Goal: Information Seeking & Learning: Learn about a topic

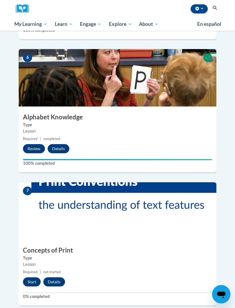
scroll to position [797, 0]
click at [31, 277] on button "Start" at bounding box center [32, 281] width 18 height 9
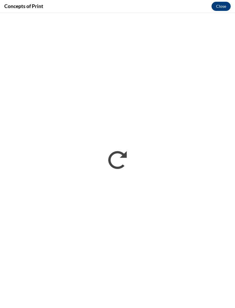
scroll to position [0, 0]
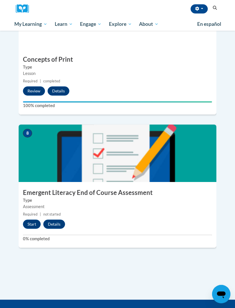
scroll to position [988, 0]
click at [32, 219] on button "Start" at bounding box center [32, 223] width 18 height 9
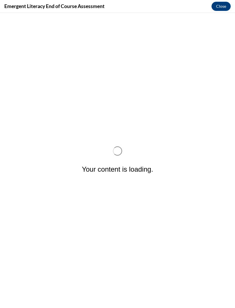
scroll to position [0, 0]
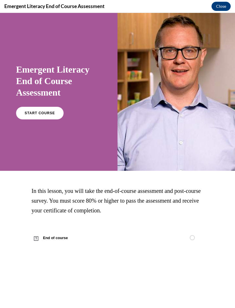
click at [40, 115] on span "START COURSE" at bounding box center [40, 113] width 30 height 4
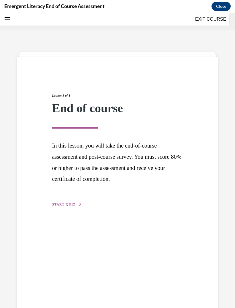
scroll to position [18, 0]
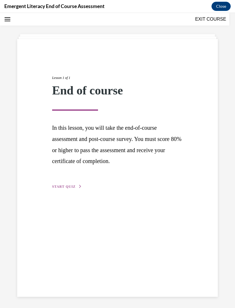
click at [74, 188] on button "START QUIZ" at bounding box center [67, 186] width 30 height 5
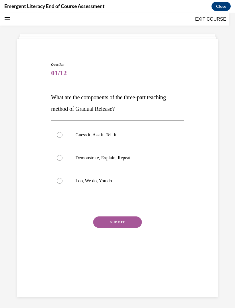
click at [62, 181] on div at bounding box center [60, 181] width 6 height 6
click at [62, 181] on input "I do, We do, You do" at bounding box center [60, 181] width 6 height 6
radio input "true"
click at [119, 225] on button "SUBMIT" at bounding box center [117, 221] width 49 height 11
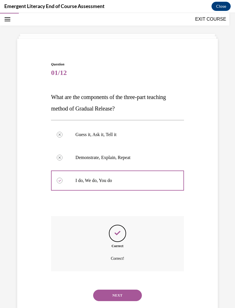
scroll to position [18, 0]
click at [123, 292] on button "NEXT" at bounding box center [117, 294] width 49 height 11
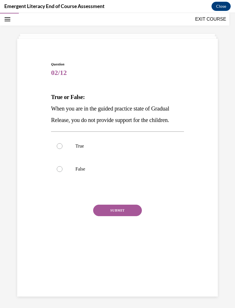
click at [62, 171] on div at bounding box center [60, 169] width 6 height 6
click at [62, 171] on input "False" at bounding box center [60, 169] width 6 height 6
radio input "true"
click at [121, 210] on button "SUBMIT" at bounding box center [117, 209] width 49 height 11
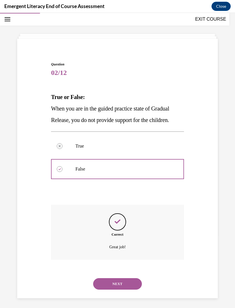
click at [121, 278] on button "NEXT" at bounding box center [117, 283] width 49 height 11
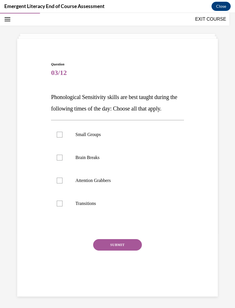
click at [62, 206] on label "Transitions" at bounding box center [117, 203] width 133 height 23
click at [62, 206] on input "Transitions" at bounding box center [60, 203] width 6 height 6
checkbox input "true"
click at [62, 134] on div at bounding box center [60, 135] width 6 height 6
click at [62, 134] on input "Small Groups" at bounding box center [60, 135] width 6 height 6
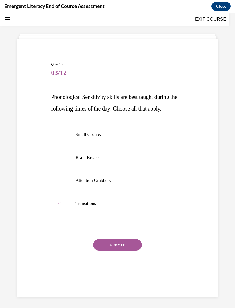
checkbox input "true"
click at [63, 183] on label "Attention Grabbers" at bounding box center [117, 180] width 133 height 23
click at [63, 183] on input "Attention Grabbers" at bounding box center [60, 180] width 6 height 6
checkbox input "true"
click at [59, 134] on icon at bounding box center [59, 135] width 3 height 2
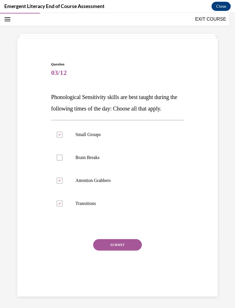
click at [59, 134] on input "Small Groups" at bounding box center [60, 135] width 6 height 6
checkbox input "false"
click at [119, 243] on button "SUBMIT" at bounding box center [117, 244] width 49 height 11
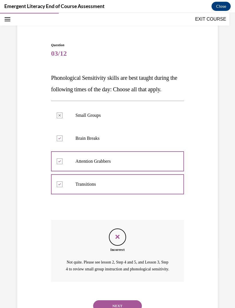
scroll to position [42, 0]
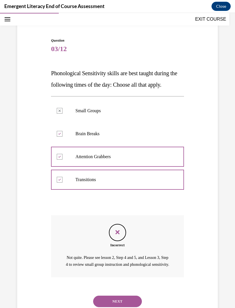
click at [117, 300] on button "NEXT" at bounding box center [117, 300] width 49 height 11
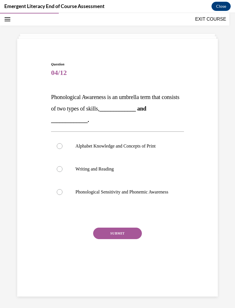
scroll to position [18, 0]
click at [59, 147] on div at bounding box center [60, 146] width 6 height 6
click at [59, 147] on input "Alphabet Knowledge and Concepts of Print" at bounding box center [60, 146] width 6 height 6
radio input "true"
click at [119, 238] on button "SUBMIT" at bounding box center [117, 232] width 49 height 11
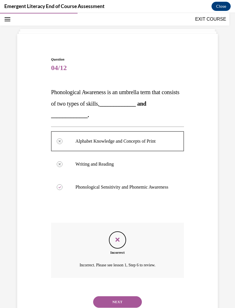
scroll to position [23, 0]
click at [119, 299] on button "NEXT" at bounding box center [117, 301] width 49 height 11
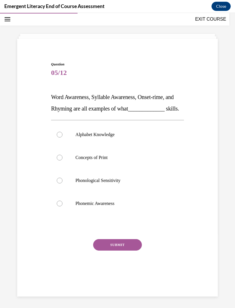
scroll to position [18, 0]
click at [59, 137] on div at bounding box center [60, 135] width 6 height 6
click at [59, 137] on input "Alphabet Knowledge" at bounding box center [60, 135] width 6 height 6
radio input "true"
click at [118, 250] on button "SUBMIT" at bounding box center [117, 244] width 49 height 11
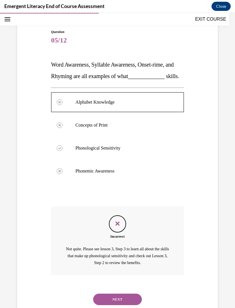
scroll to position [53, 0]
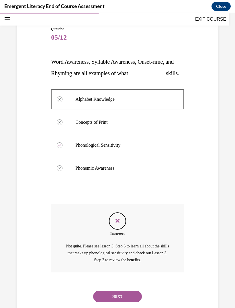
click at [117, 299] on button "NEXT" at bounding box center [117, 295] width 49 height 11
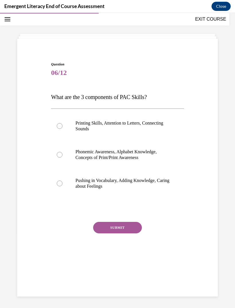
scroll to position [18, 0]
click at [61, 161] on label "Phonemic Awareness, Alphabet Knowledge, Concepts of Print/Print Awareness" at bounding box center [117, 154] width 133 height 29
click at [61, 157] on input "Phonemic Awareness, Alphabet Knowledge, Concepts of Print/Print Awareness" at bounding box center [60, 155] width 6 height 6
radio input "true"
click at [118, 227] on button "SUBMIT" at bounding box center [117, 227] width 49 height 11
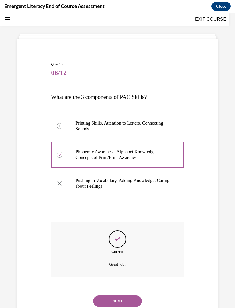
click at [122, 295] on button "NEXT" at bounding box center [117, 300] width 49 height 11
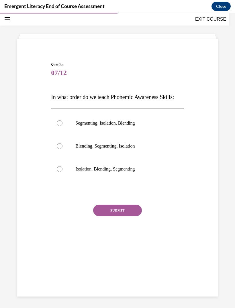
click at [60, 172] on div at bounding box center [60, 169] width 6 height 6
click at [60, 172] on input "Isolation, Blending, Segmenting" at bounding box center [60, 169] width 6 height 6
radio input "true"
click at [122, 216] on button "SUBMIT" at bounding box center [117, 209] width 49 height 11
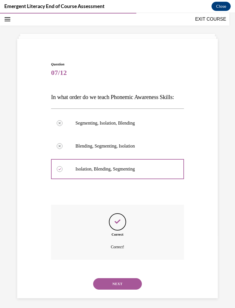
click at [118, 289] on button "NEXT" at bounding box center [117, 283] width 49 height 11
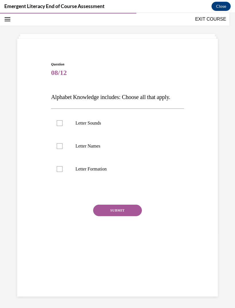
click at [61, 126] on label "Letter Sounds" at bounding box center [117, 123] width 133 height 23
click at [61, 126] on input "Letter Sounds" at bounding box center [60, 123] width 6 height 6
checkbox input "true"
click at [62, 143] on label "Letter Names" at bounding box center [117, 145] width 133 height 23
click at [62, 143] on input "Letter Names" at bounding box center [60, 146] width 6 height 6
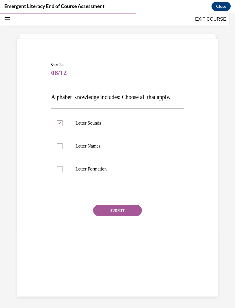
checkbox input "true"
click at [61, 168] on div at bounding box center [60, 169] width 6 height 6
click at [61, 168] on input "Letter Formation" at bounding box center [60, 169] width 6 height 6
checkbox input "true"
click at [120, 210] on button "SUBMIT" at bounding box center [117, 209] width 49 height 11
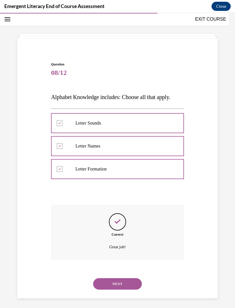
click at [122, 278] on button "NEXT" at bounding box center [117, 283] width 49 height 11
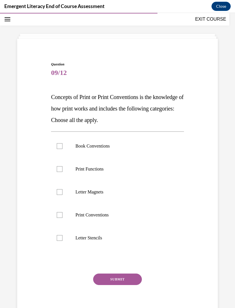
click at [61, 147] on div at bounding box center [60, 146] width 6 height 6
click at [61, 147] on input "Book Conventions" at bounding box center [60, 146] width 6 height 6
checkbox input "true"
click at [62, 214] on div at bounding box center [60, 215] width 6 height 6
click at [62, 214] on input "Print Conventions" at bounding box center [60, 215] width 6 height 6
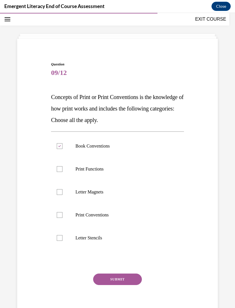
checkbox input "true"
click at [60, 172] on label "Print Functions" at bounding box center [117, 168] width 133 height 23
click at [60, 172] on input "Print Functions" at bounding box center [60, 169] width 6 height 6
checkbox input "true"
click at [120, 279] on button "SUBMIT" at bounding box center [117, 278] width 49 height 11
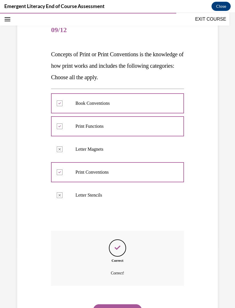
scroll to position [63, 0]
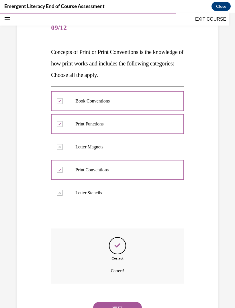
click at [123, 302] on button "NEXT" at bounding box center [117, 307] width 49 height 11
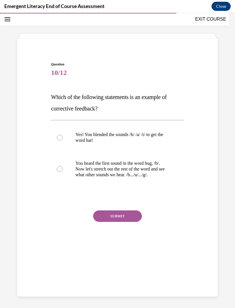
scroll to position [18, 0]
click at [62, 169] on div at bounding box center [60, 169] width 6 height 6
click at [62, 169] on input "You heard the first sound in the word bug, /b/. Now let's stretch out the rest …" at bounding box center [60, 169] width 6 height 6
radio input "true"
click at [122, 216] on button "SUBMIT" at bounding box center [117, 215] width 49 height 11
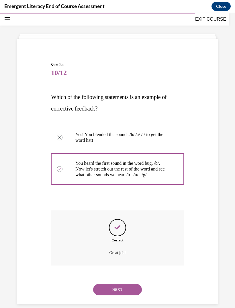
click at [121, 284] on button "NEXT" at bounding box center [117, 289] width 49 height 11
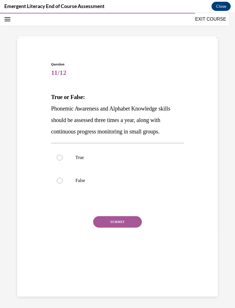
click at [62, 159] on div at bounding box center [60, 158] width 6 height 6
click at [62, 159] on input "True" at bounding box center [60, 158] width 6 height 6
radio input "true"
click at [118, 222] on button "SUBMIT" at bounding box center [117, 221] width 49 height 11
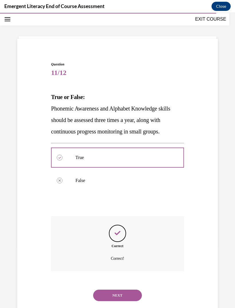
click at [118, 289] on button "NEXT" at bounding box center [117, 294] width 49 height 11
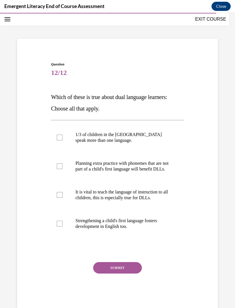
click at [63, 137] on label "1/3 of children in the US speak more than one language." at bounding box center [117, 137] width 133 height 29
click at [63, 137] on input "1/3 of children in the US speak more than one language." at bounding box center [60, 137] width 6 height 6
checkbox input "true"
click at [61, 169] on div at bounding box center [60, 166] width 6 height 6
click at [61, 169] on input "Planning extra practice with phonemes that are not part of a child's first lang…" at bounding box center [60, 166] width 6 height 6
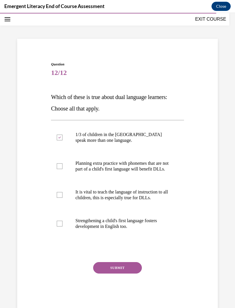
checkbox input "true"
click at [65, 203] on label "It is vital to teach the language of instruction to all children, this is espec…" at bounding box center [117, 194] width 133 height 29
click at [63, 198] on input "It is vital to teach the language of instruction to all children, this is espec…" at bounding box center [60, 195] width 6 height 6
checkbox input "true"
click at [59, 233] on label "Strengthening a child's first language fosters development in English too." at bounding box center [117, 223] width 133 height 29
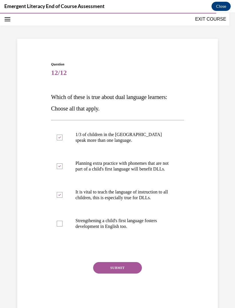
click at [59, 226] on input "Strengthening a child's first language fosters development in English too." at bounding box center [60, 223] width 6 height 6
checkbox input "true"
click at [123, 273] on button "SUBMIT" at bounding box center [117, 267] width 49 height 11
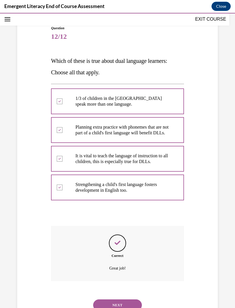
scroll to position [57, 0]
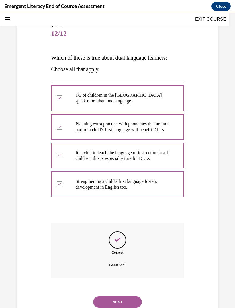
click at [121, 302] on button "NEXT" at bounding box center [117, 301] width 49 height 11
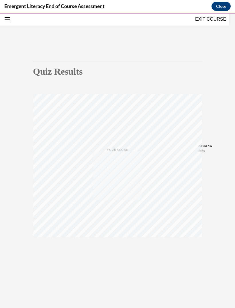
scroll to position [18, 0]
click at [117, 256] on icon "button" at bounding box center [118, 254] width 20 height 6
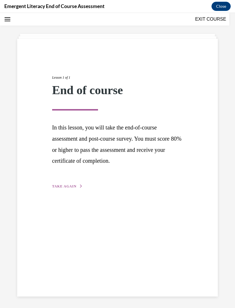
click at [73, 185] on span "TAKE AGAIN" at bounding box center [64, 186] width 24 height 4
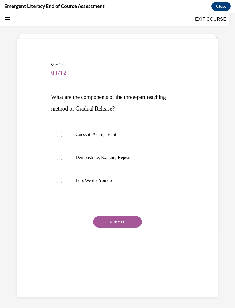
click at [60, 183] on label "I do, We do, You do" at bounding box center [117, 180] width 133 height 23
click at [60, 183] on input "I do, We do, You do" at bounding box center [60, 180] width 6 height 6
radio input "true"
click at [121, 220] on button "SUBMIT" at bounding box center [117, 221] width 49 height 11
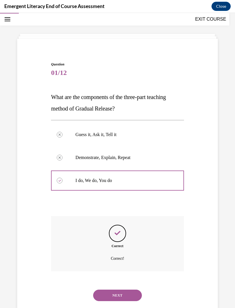
click at [119, 289] on button "NEXT" at bounding box center [117, 294] width 49 height 11
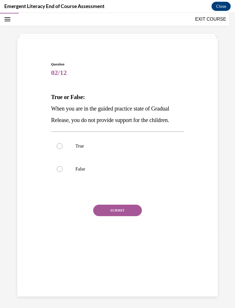
click at [60, 172] on label "False" at bounding box center [117, 168] width 133 height 23
click at [60, 172] on input "False" at bounding box center [60, 169] width 6 height 6
radio input "true"
click at [118, 210] on button "SUBMIT" at bounding box center [117, 209] width 49 height 11
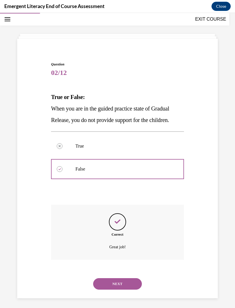
click at [120, 278] on button "NEXT" at bounding box center [117, 283] width 49 height 11
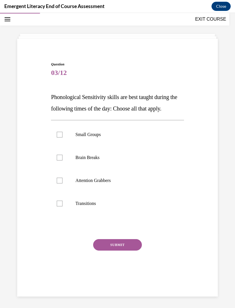
click at [58, 135] on div at bounding box center [60, 135] width 6 height 6
click at [58, 135] on input "Small Groups" at bounding box center [60, 135] width 6 height 6
checkbox input "true"
click at [62, 153] on label "Brain Breaks" at bounding box center [117, 157] width 133 height 23
click at [62, 155] on input "Brain Breaks" at bounding box center [60, 158] width 6 height 6
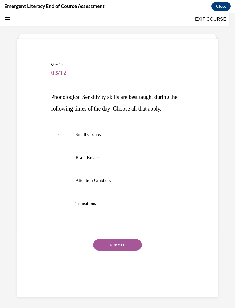
checkbox input "true"
click at [63, 178] on label "Attention Grabbers" at bounding box center [117, 180] width 133 height 23
click at [63, 178] on input "Attention Grabbers" at bounding box center [60, 180] width 6 height 6
checkbox input "true"
click at [61, 200] on label "Transitions" at bounding box center [117, 203] width 133 height 23
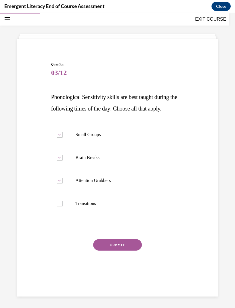
click at [61, 200] on input "Transitions" at bounding box center [60, 203] width 6 height 6
checkbox input "true"
click at [119, 245] on button "SUBMIT" at bounding box center [117, 244] width 49 height 11
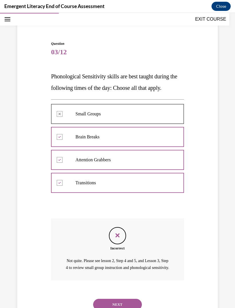
scroll to position [42, 0]
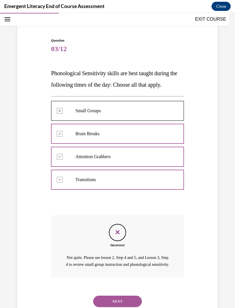
click at [121, 301] on button "NEXT" at bounding box center [117, 300] width 49 height 11
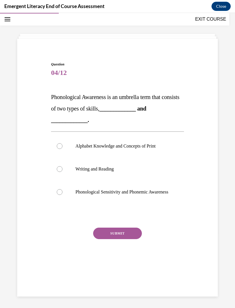
scroll to position [18, 0]
click at [63, 194] on div at bounding box center [60, 192] width 6 height 6
click at [63, 194] on input "Phonological Sensitivity and Phonemic Awareness" at bounding box center [60, 192] width 6 height 6
radio input "true"
click at [120, 239] on button "SUBMIT" at bounding box center [117, 232] width 49 height 11
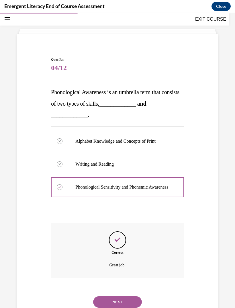
scroll to position [23, 0]
click at [119, 299] on button "NEXT" at bounding box center [117, 301] width 49 height 11
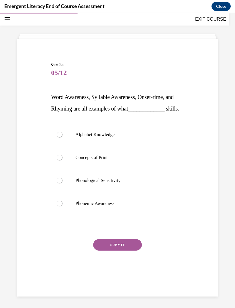
scroll to position [18, 0]
click at [60, 206] on div at bounding box center [60, 203] width 6 height 6
click at [60, 206] on input "Phonemic Awareness" at bounding box center [60, 203] width 6 height 6
radio input "true"
click at [121, 250] on button "SUBMIT" at bounding box center [117, 244] width 49 height 11
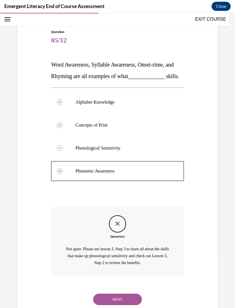
scroll to position [53, 0]
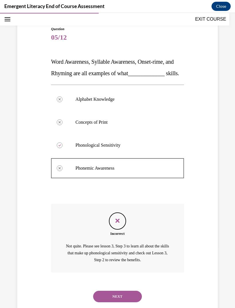
click at [120, 300] on button "NEXT" at bounding box center [117, 295] width 49 height 11
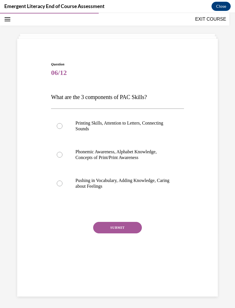
scroll to position [18, 0]
click at [59, 154] on div at bounding box center [60, 155] width 6 height 6
click at [59, 154] on input "Phonemic Awareness, Alphabet Knowledge, Concepts of Print/Print Awareness" at bounding box center [60, 155] width 6 height 6
radio input "true"
click at [120, 228] on button "SUBMIT" at bounding box center [117, 227] width 49 height 11
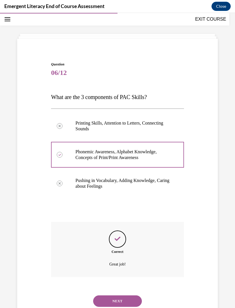
click at [117, 295] on button "NEXT" at bounding box center [117, 300] width 49 height 11
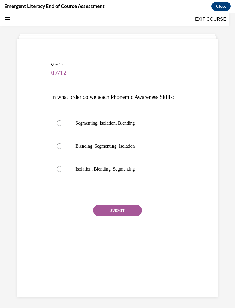
click at [63, 178] on label "Isolation, Blending, Segmenting" at bounding box center [117, 168] width 133 height 23
click at [63, 172] on input "Isolation, Blending, Segmenting" at bounding box center [60, 169] width 6 height 6
radio input "true"
click at [118, 216] on button "SUBMIT" at bounding box center [117, 209] width 49 height 11
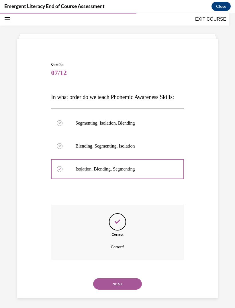
click at [118, 287] on button "NEXT" at bounding box center [117, 283] width 49 height 11
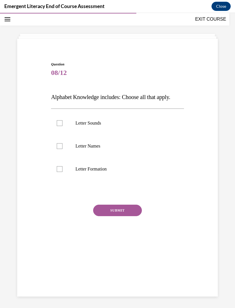
click at [61, 123] on div at bounding box center [60, 123] width 6 height 6
click at [61, 123] on input "Letter Sounds" at bounding box center [60, 123] width 6 height 6
checkbox input "true"
click at [60, 147] on div at bounding box center [60, 146] width 6 height 6
click at [60, 147] on input "Letter Names" at bounding box center [60, 146] width 6 height 6
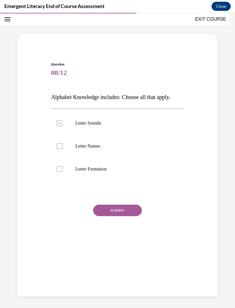
checkbox input "true"
click at [61, 167] on div at bounding box center [60, 169] width 6 height 6
click at [61, 167] on input "Letter Formation" at bounding box center [60, 169] width 6 height 6
checkbox input "true"
click at [122, 208] on button "SUBMIT" at bounding box center [117, 209] width 49 height 11
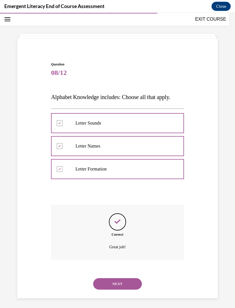
click at [120, 279] on button "NEXT" at bounding box center [117, 283] width 49 height 11
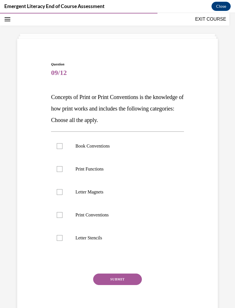
click at [62, 146] on div at bounding box center [60, 146] width 6 height 6
click at [62, 146] on input "Book Conventions" at bounding box center [60, 146] width 6 height 6
checkbox input "true"
click at [59, 169] on div at bounding box center [60, 169] width 6 height 6
click at [59, 169] on input "Print Functions" at bounding box center [60, 169] width 6 height 6
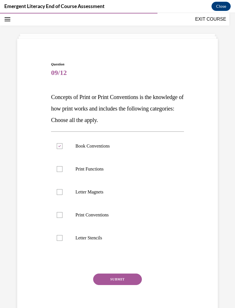
checkbox input "true"
click at [60, 215] on div at bounding box center [60, 215] width 6 height 6
click at [60, 215] on input "Print Conventions" at bounding box center [60, 215] width 6 height 6
checkbox input "true"
click at [124, 277] on button "SUBMIT" at bounding box center [117, 278] width 49 height 11
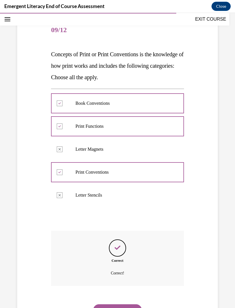
scroll to position [63, 0]
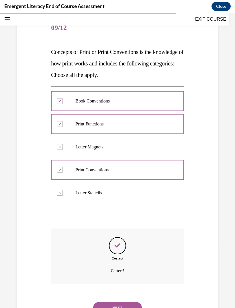
click at [119, 302] on button "NEXT" at bounding box center [117, 307] width 49 height 11
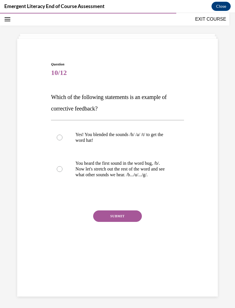
scroll to position [18, 0]
click at [60, 170] on div at bounding box center [60, 169] width 6 height 6
click at [60, 170] on input "You heard the first sound in the word bug, /b/. Now let's stretch out the rest …" at bounding box center [60, 169] width 6 height 6
radio input "true"
click at [118, 216] on button "SUBMIT" at bounding box center [117, 215] width 49 height 11
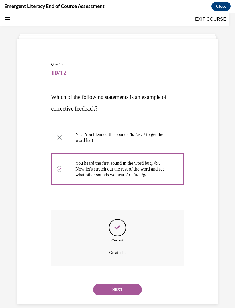
click at [120, 284] on button "NEXT" at bounding box center [117, 289] width 49 height 11
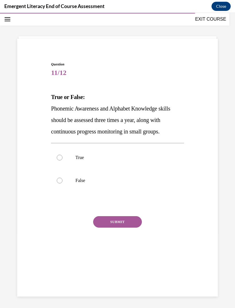
click at [59, 160] on div at bounding box center [60, 158] width 6 height 6
click at [59, 160] on input "True" at bounding box center [60, 158] width 6 height 6
radio input "true"
click at [120, 222] on button "SUBMIT" at bounding box center [117, 221] width 49 height 11
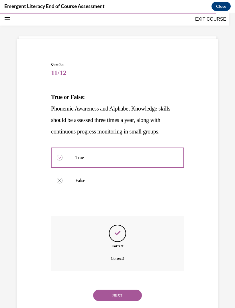
click at [124, 289] on button "NEXT" at bounding box center [117, 294] width 49 height 11
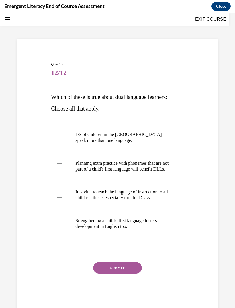
click at [62, 138] on div at bounding box center [60, 137] width 6 height 6
click at [62, 138] on input "1/3 of children in the US speak more than one language." at bounding box center [60, 137] width 6 height 6
checkbox input "true"
click at [63, 169] on div at bounding box center [60, 166] width 6 height 6
click at [63, 169] on input "Planning extra practice with phonemes that are not part of a child's first lang…" at bounding box center [60, 166] width 6 height 6
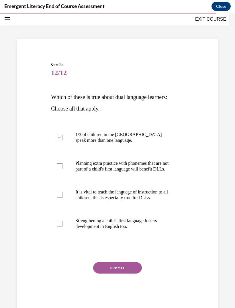
checkbox input "true"
click at [59, 198] on div at bounding box center [60, 195] width 6 height 6
click at [59, 198] on input "It is vital to teach the language of instruction to all children, this is espec…" at bounding box center [60, 195] width 6 height 6
checkbox input "true"
click at [64, 229] on label "Strengthening a child's first language fosters development in English too." at bounding box center [117, 223] width 133 height 29
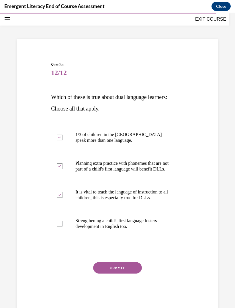
click at [63, 226] on input "Strengthening a child's first language fosters development in English too." at bounding box center [60, 223] width 6 height 6
checkbox input "true"
click at [124, 272] on button "SUBMIT" at bounding box center [117, 267] width 49 height 11
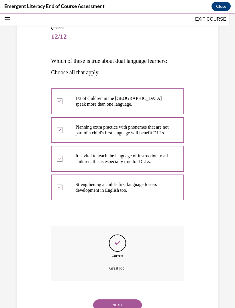
scroll to position [57, 0]
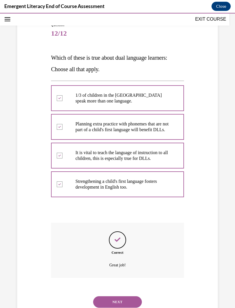
click at [120, 300] on button "NEXT" at bounding box center [117, 301] width 49 height 11
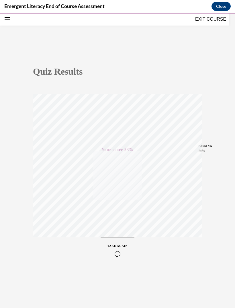
scroll to position [18, 0]
click at [204, 17] on button "EXIT COURSE" at bounding box center [211, 19] width 34 height 7
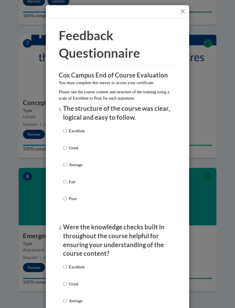
scroll to position [945, 0]
click at [66, 131] on input "Excellent" at bounding box center [65, 131] width 4 height 6
radio input "true"
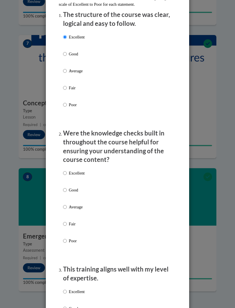
scroll to position [94, 0]
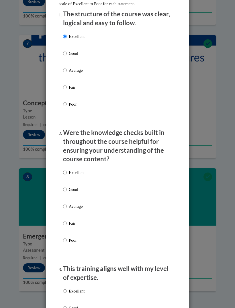
click at [65, 187] on input "Good" at bounding box center [65, 189] width 4 height 6
radio input "true"
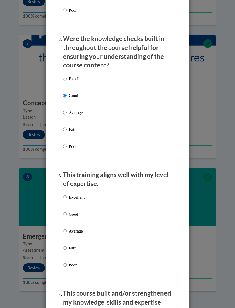
scroll to position [189, 0]
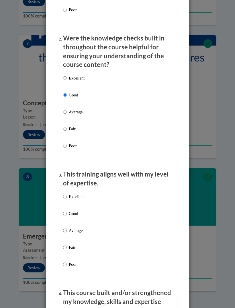
click at [65, 211] on input "Good" at bounding box center [65, 213] width 4 height 6
radio input "true"
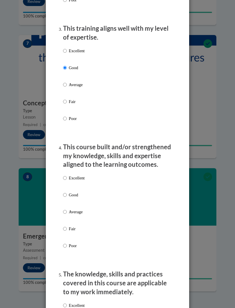
scroll to position [335, 0]
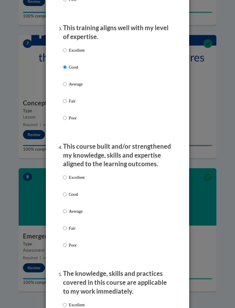
click at [67, 192] on input "Good" at bounding box center [65, 194] width 4 height 6
radio input "true"
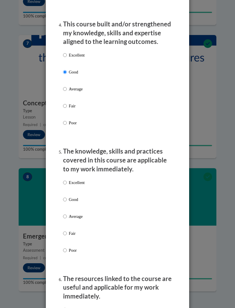
scroll to position [459, 0]
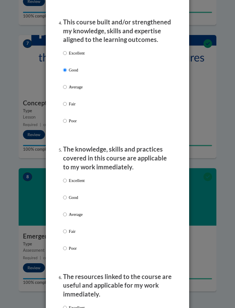
click at [67, 177] on input "Excellent" at bounding box center [65, 180] width 4 height 6
radio input "true"
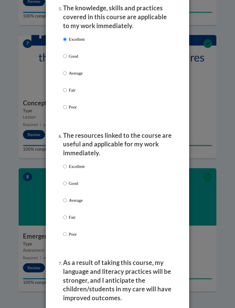
scroll to position [600, 0]
click at [64, 180] on input "Good" at bounding box center [65, 183] width 4 height 6
radio input "true"
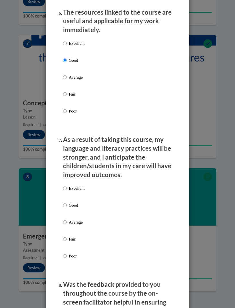
scroll to position [727, 0]
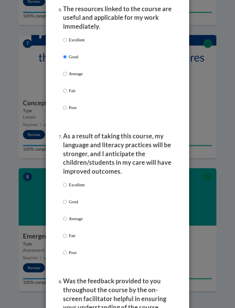
click at [65, 198] on input "Good" at bounding box center [65, 201] width 4 height 6
radio input "true"
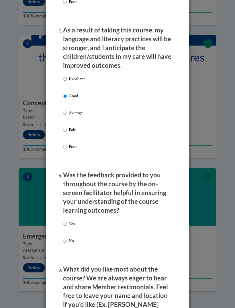
scroll to position [834, 0]
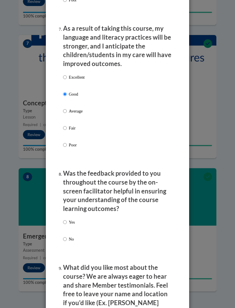
click at [65, 219] on input "Yes" at bounding box center [65, 222] width 4 height 6
radio input "true"
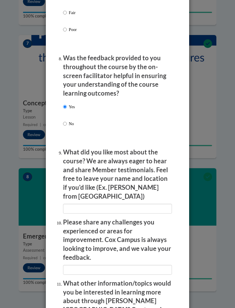
scroll to position [955, 0]
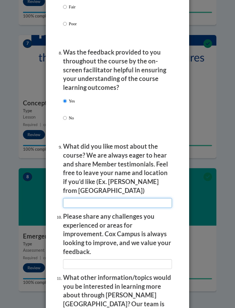
click at [103, 198] on input "textbox" at bounding box center [117, 203] width 109 height 10
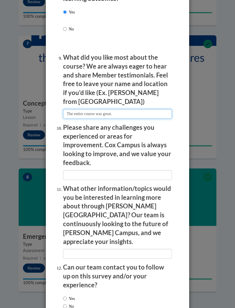
scroll to position [1026, 0]
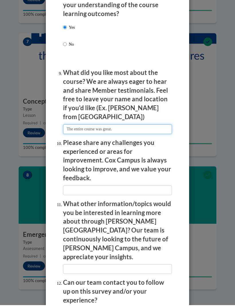
type input "The entire course was great."
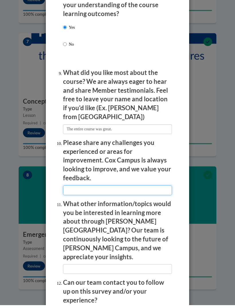
click at [84, 188] on input "textbox" at bounding box center [117, 193] width 109 height 10
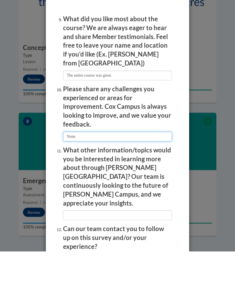
type input "None"
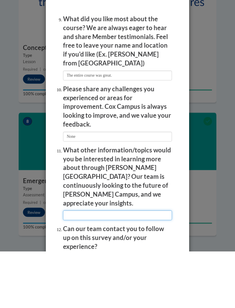
click at [97, 267] on input "textbox" at bounding box center [117, 272] width 109 height 10
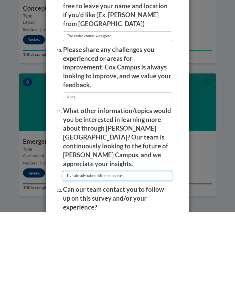
type input "I’ve already taken different courses"
radio input "true"
